Goal: Transaction & Acquisition: Subscribe to service/newsletter

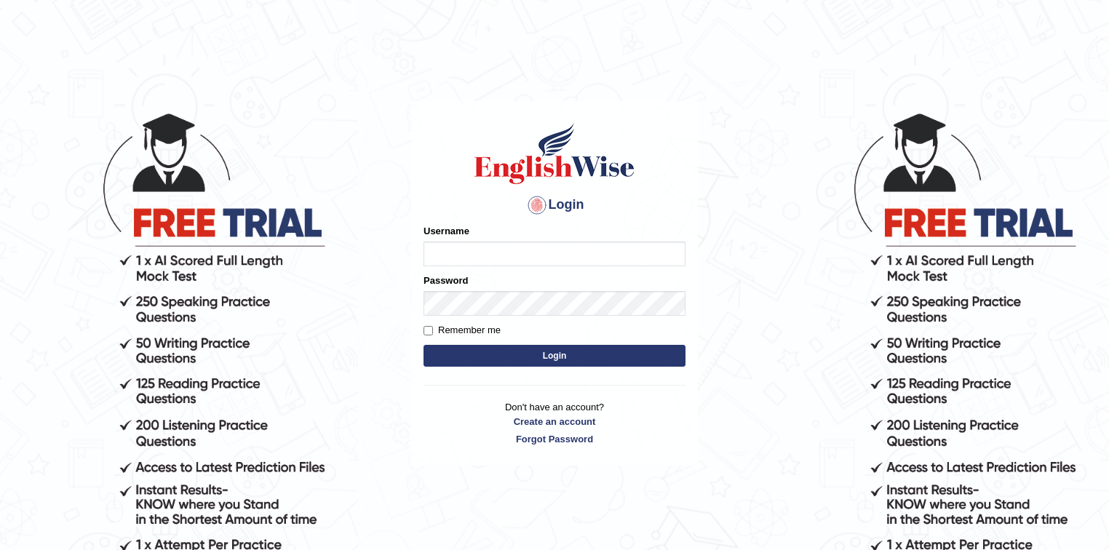
type input "Euclid"
drag, startPoint x: 429, startPoint y: 329, endPoint x: 441, endPoint y: 332, distance: 12.0
click at [429, 329] on input "Remember me" at bounding box center [428, 330] width 9 height 9
checkbox input "true"
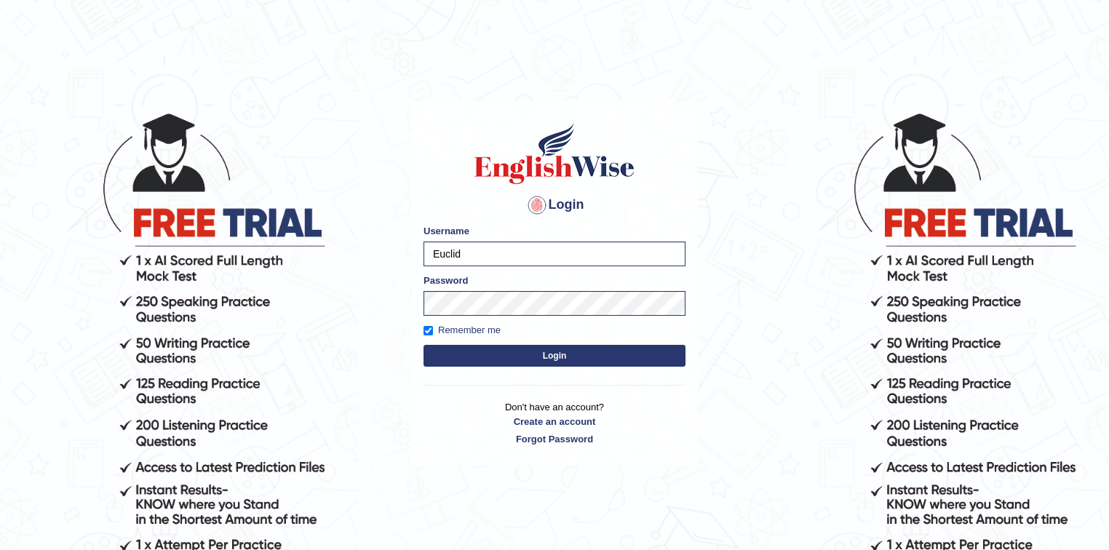
click at [592, 360] on button "Login" at bounding box center [555, 356] width 262 height 22
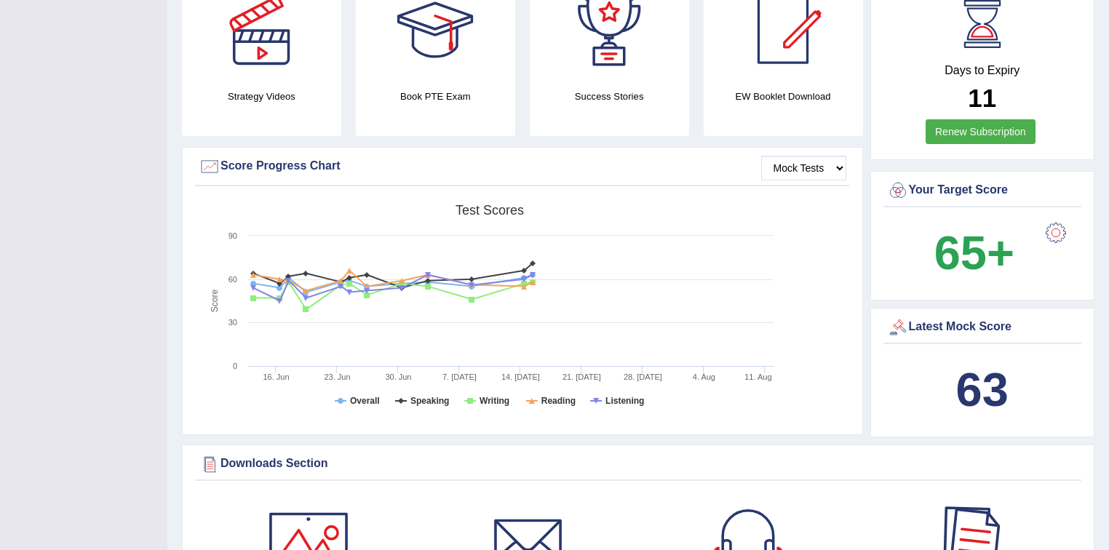
scroll to position [233, 0]
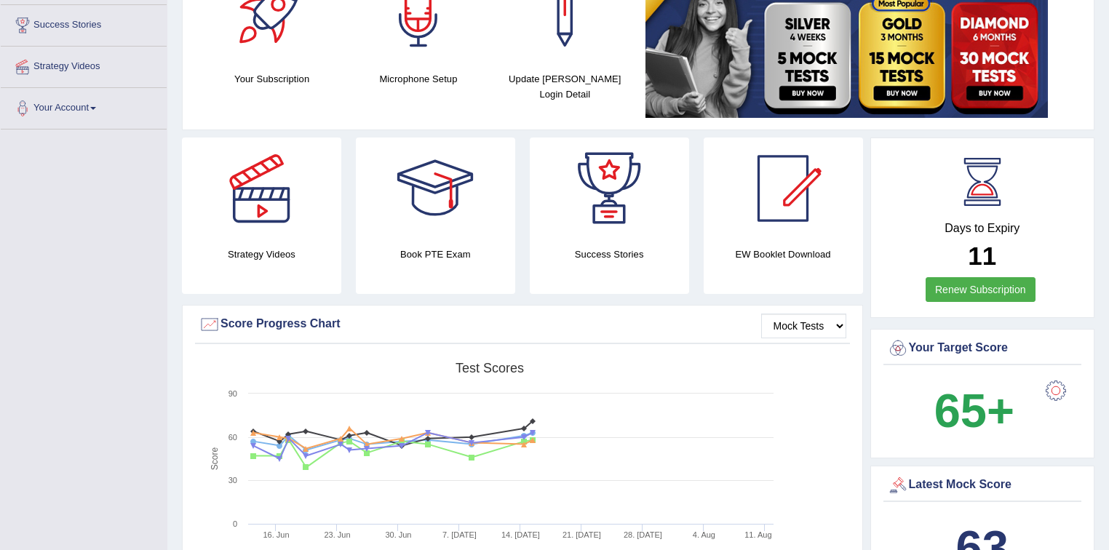
click at [987, 291] on link "Renew Subscription" at bounding box center [981, 289] width 110 height 25
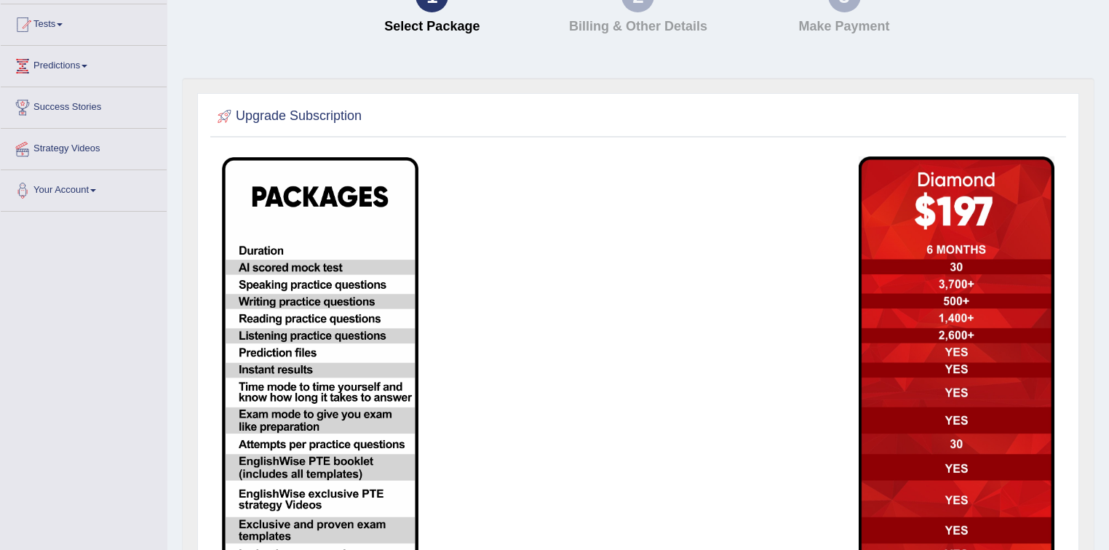
scroll to position [136, 0]
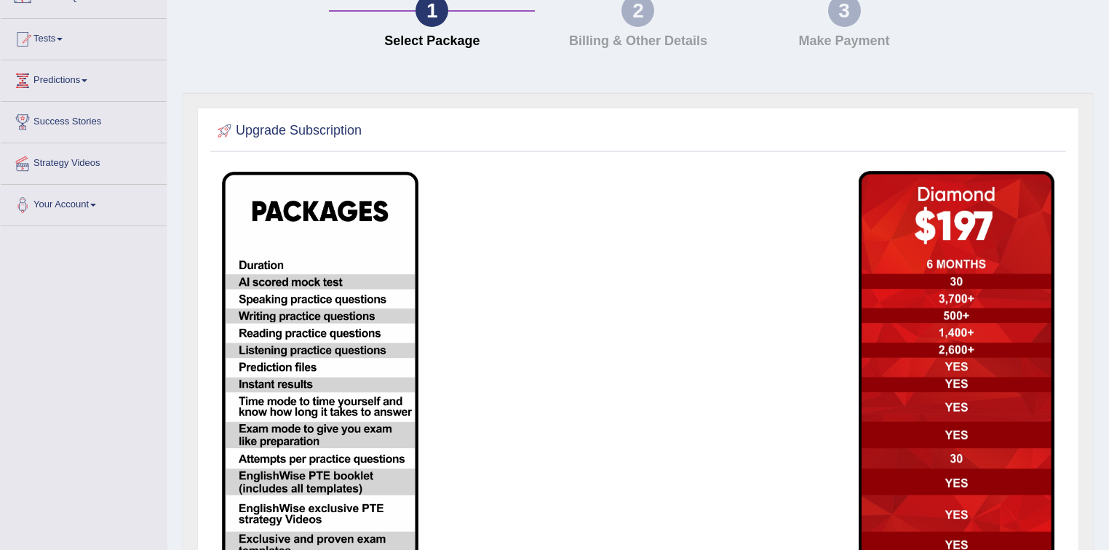
click at [946, 268] on img at bounding box center [957, 392] width 197 height 443
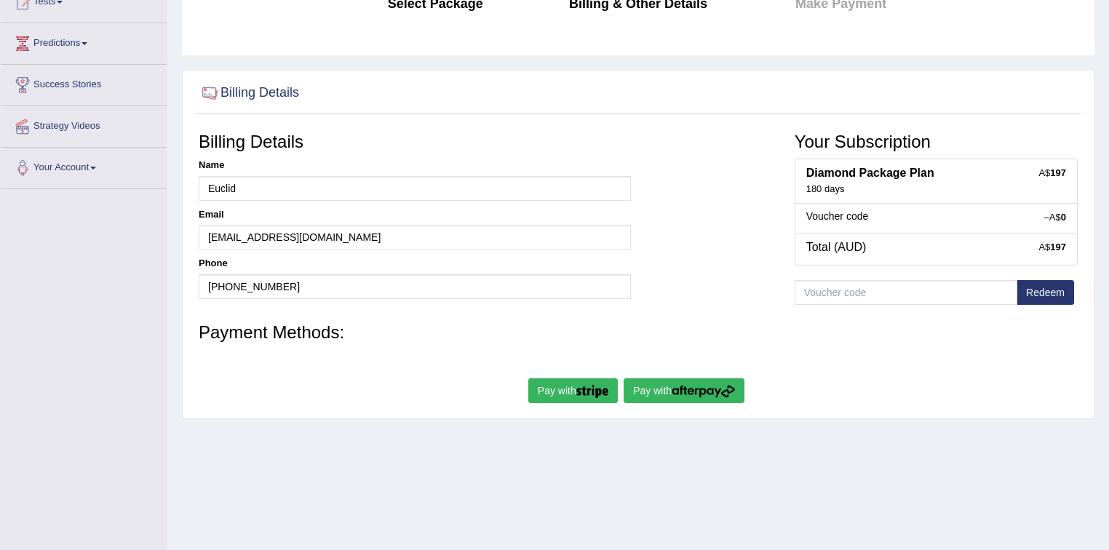
scroll to position [175, 0]
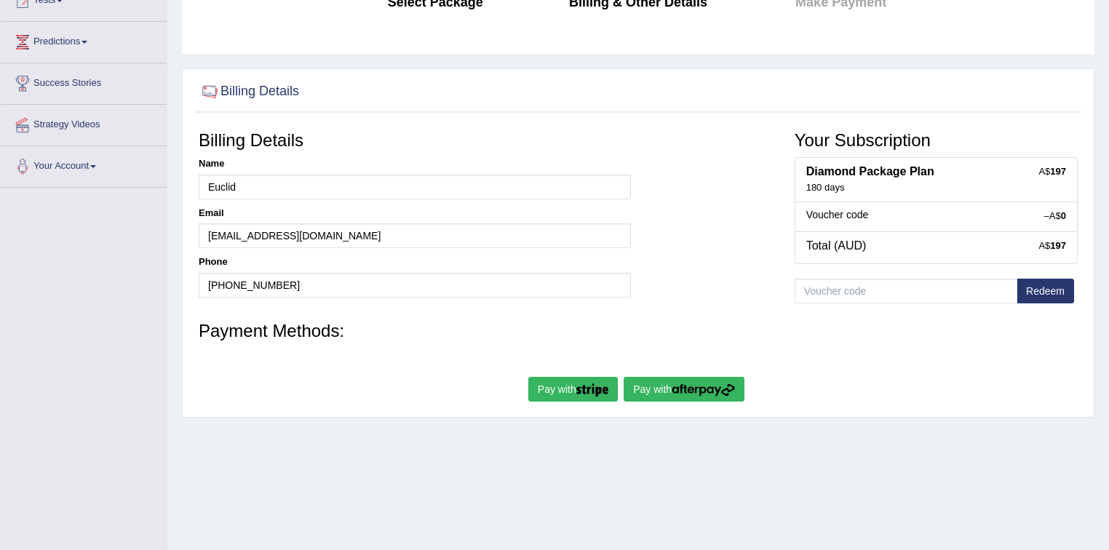
click at [711, 387] on img "submit" at bounding box center [703, 390] width 63 height 13
type input "Euclid"
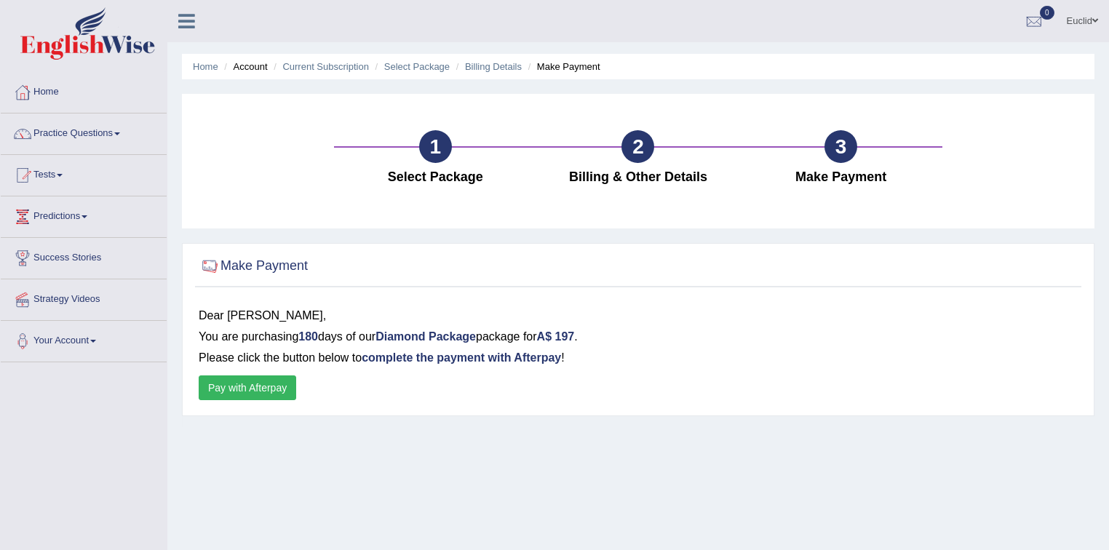
click at [268, 386] on button "Pay with Afterpay" at bounding box center [248, 388] width 98 height 25
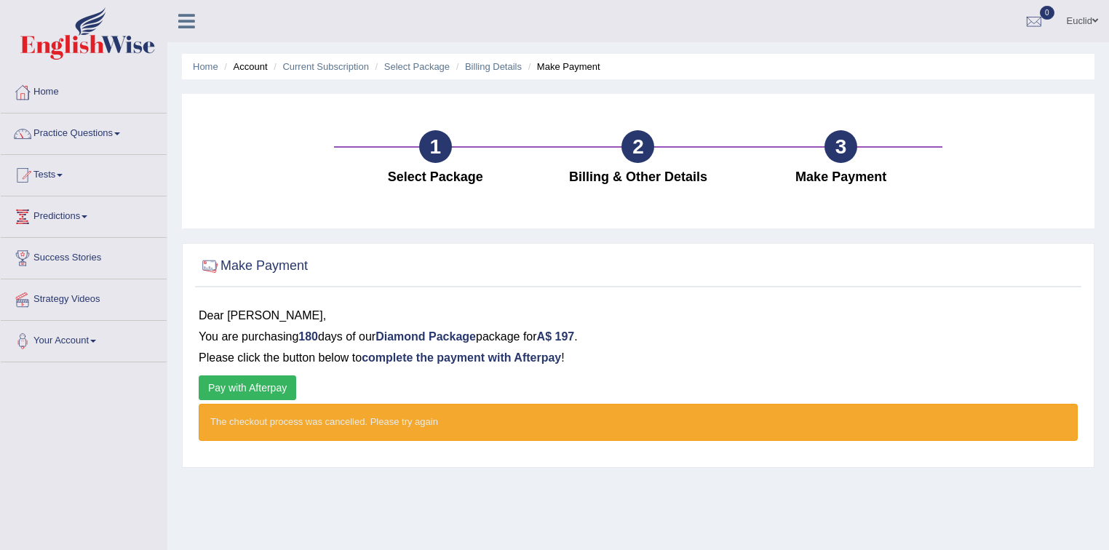
click at [272, 388] on button "Pay with Afterpay" at bounding box center [248, 388] width 98 height 25
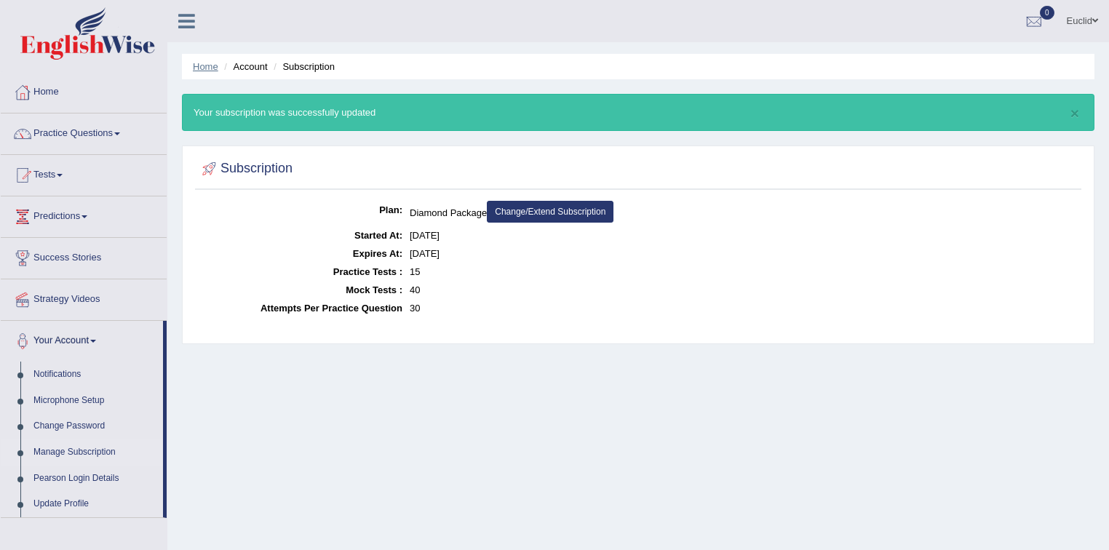
click at [201, 68] on link "Home" at bounding box center [205, 66] width 25 height 11
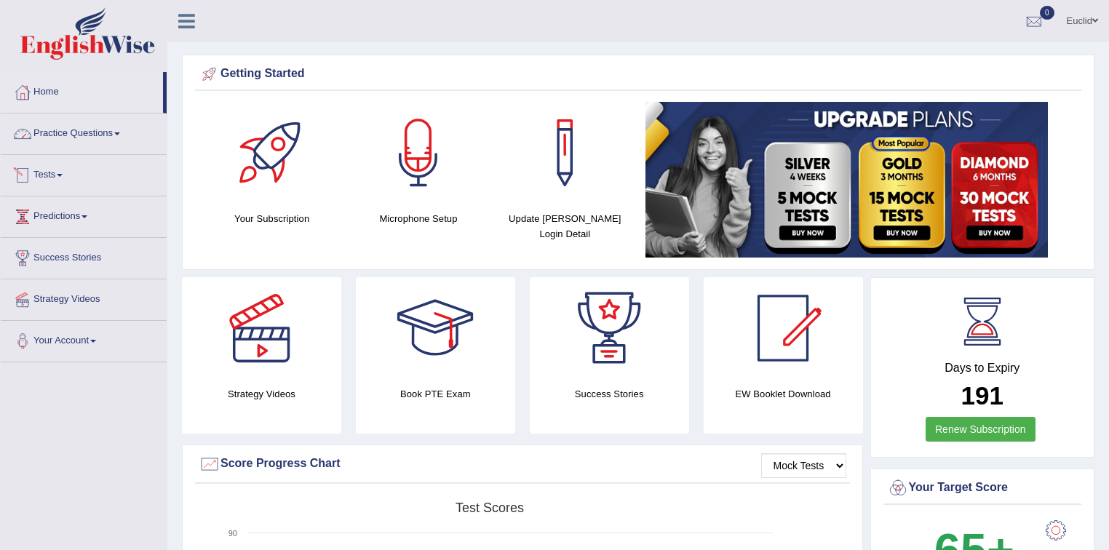
click at [102, 136] on link "Practice Questions" at bounding box center [84, 132] width 166 height 36
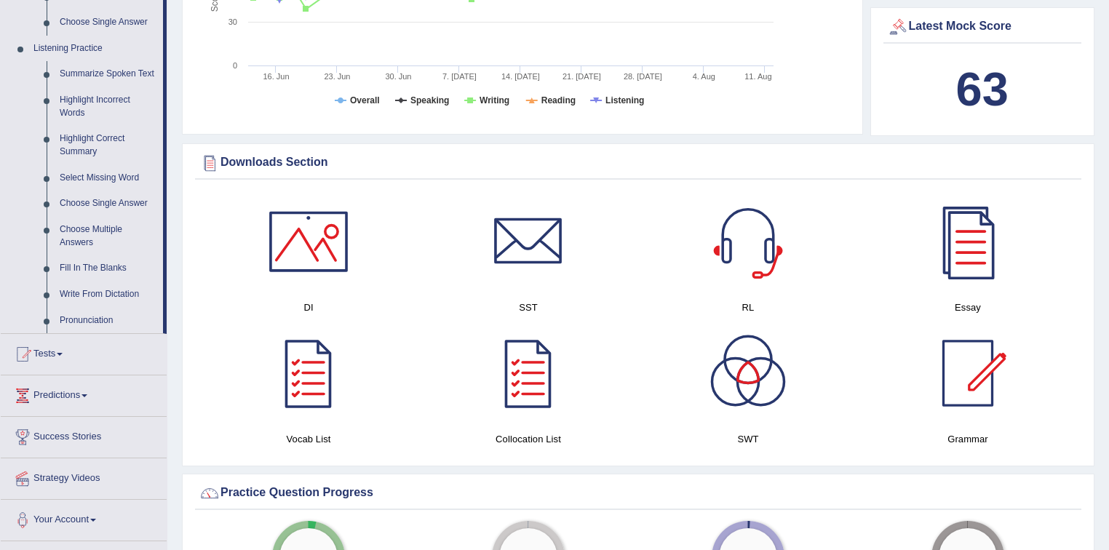
scroll to position [641, 0]
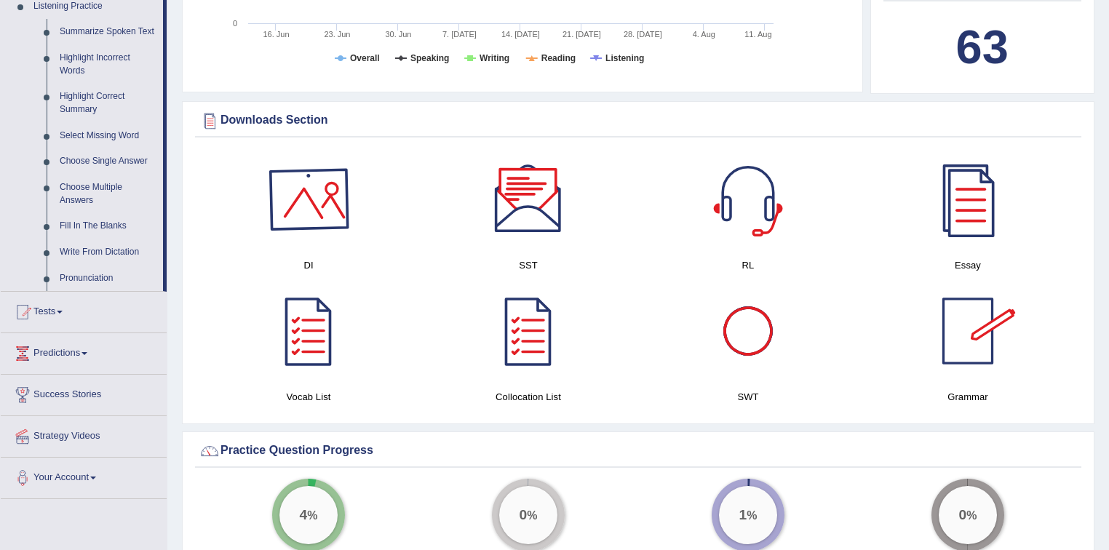
click at [321, 194] on div at bounding box center [309, 199] width 102 height 102
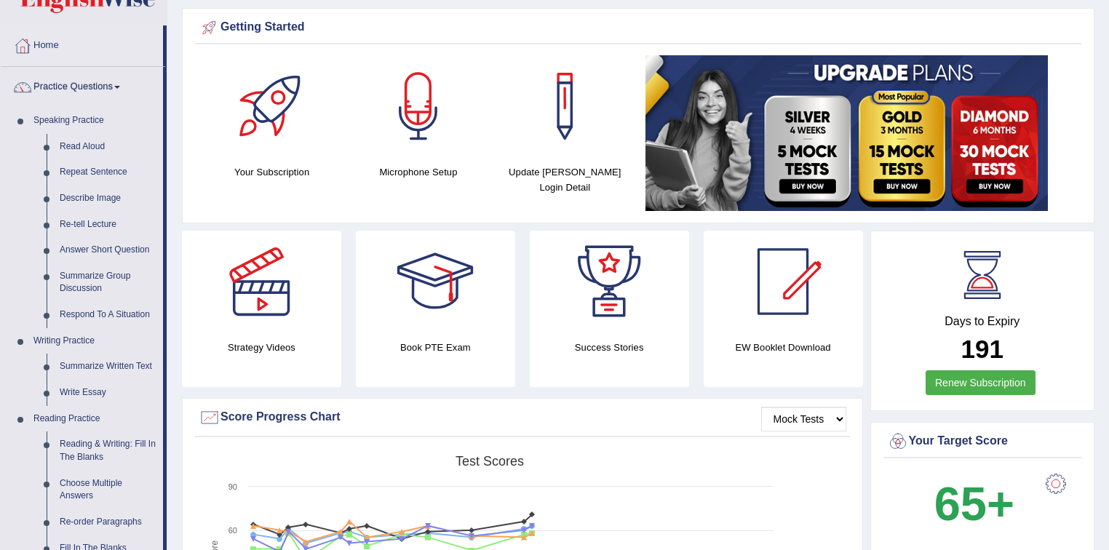
scroll to position [0, 0]
